Goal: Information Seeking & Learning: Learn about a topic

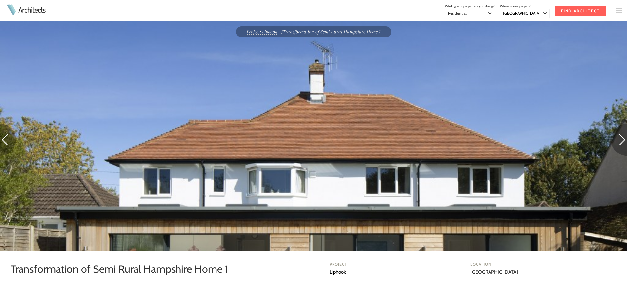
select select "[GEOGRAPHIC_DATA]"
select select "Residential"
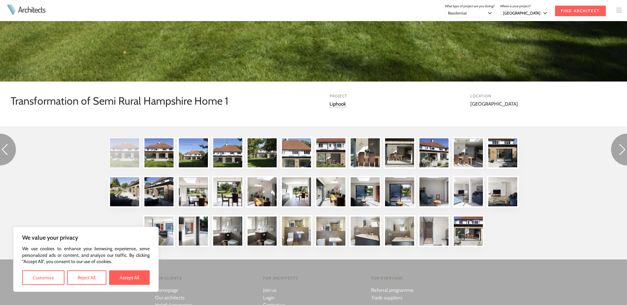
scroll to position [364, 0]
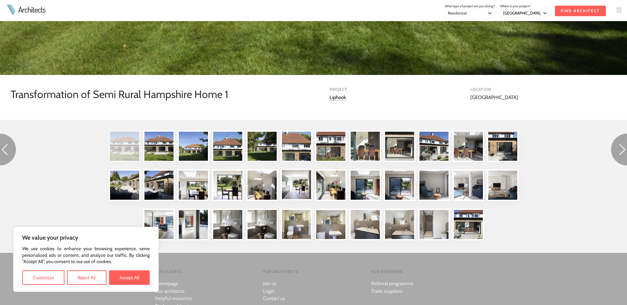
click at [292, 185] on img at bounding box center [297, 185] width 32 height 32
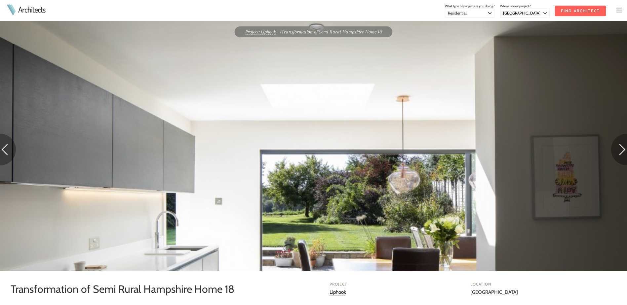
select select "[GEOGRAPHIC_DATA]"
select select "Residential"
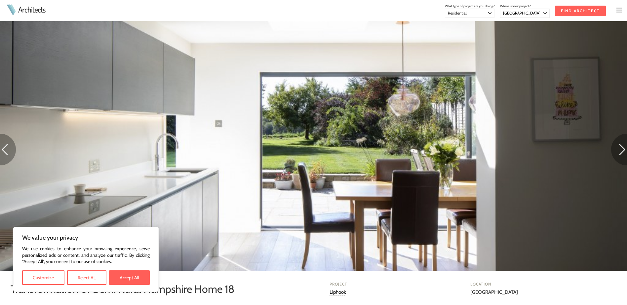
scroll to position [66, 0]
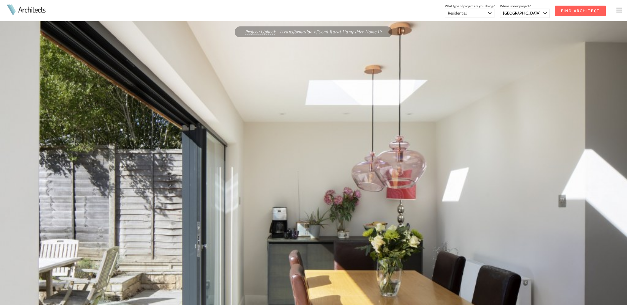
select select "[GEOGRAPHIC_DATA]"
select select "Residential"
drag, startPoint x: 0, startPoint y: 0, endPoint x: 623, endPoint y: 151, distance: 640.9
click at [0, 0] on img at bounding box center [0, 0] width 0 height 0
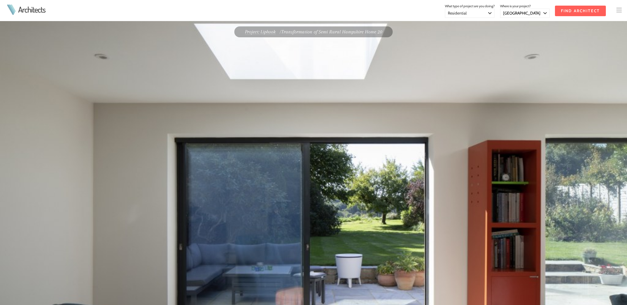
select select "[GEOGRAPHIC_DATA]"
select select "Residential"
click at [0, 0] on img at bounding box center [0, 0] width 0 height 0
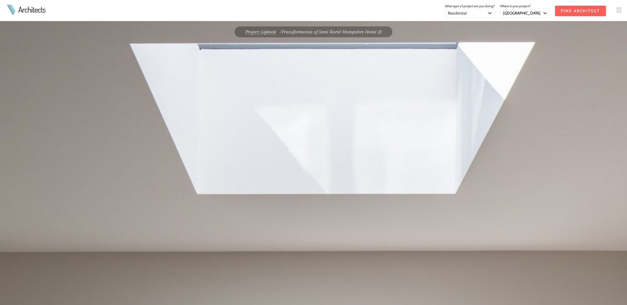
select select "[GEOGRAPHIC_DATA]"
select select "Residential"
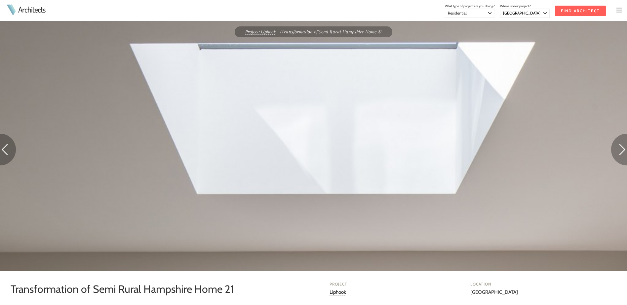
click at [623, 151] on img at bounding box center [619, 150] width 16 height 32
